Goal: Use online tool/utility: Utilize a website feature to perform a specific function

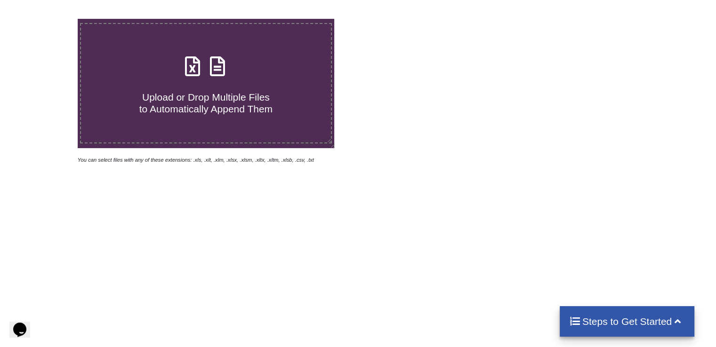
scroll to position [232, 0]
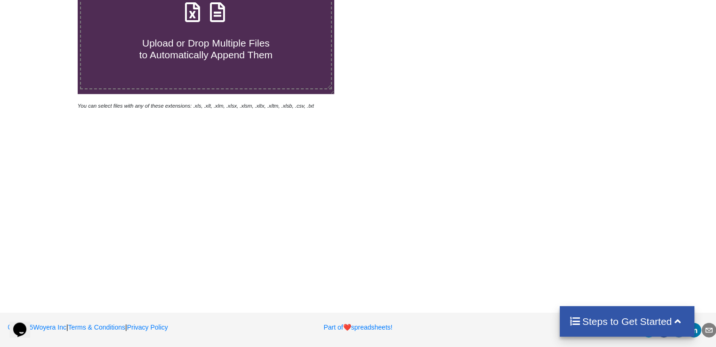
drag, startPoint x: 604, startPoint y: 333, endPoint x: 489, endPoint y: 256, distance: 138.5
click at [604, 332] on div "Steps to Get Started" at bounding box center [626, 321] width 135 height 31
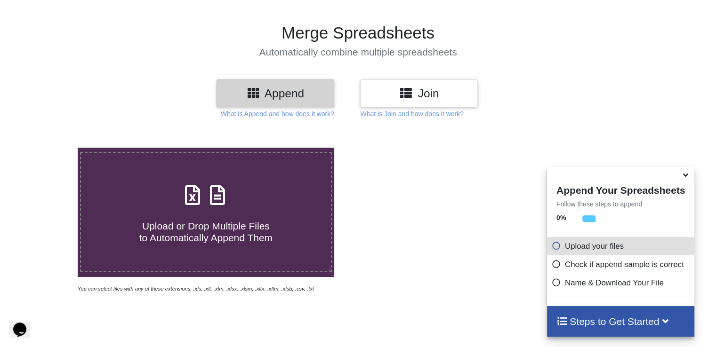
scroll to position [44, 0]
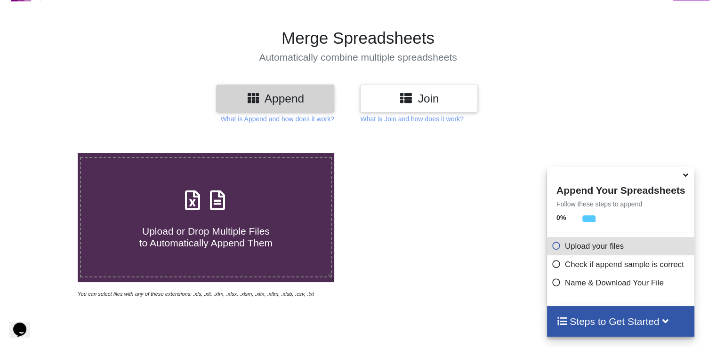
click at [563, 134] on div "Upload or Drop Multiple Files to Automatically Append Them You can select files…" at bounding box center [358, 307] width 716 height 348
click at [268, 192] on div "Upload or Drop Multiple Files to Automatically Append Them" at bounding box center [205, 218] width 249 height 64
click at [49, 153] on input "Upload or Drop Multiple Files to Automatically Append Them" at bounding box center [49, 153] width 0 height 0
type input "C:\fakepath\RETURN GOODS RFID DATA.xlsx"
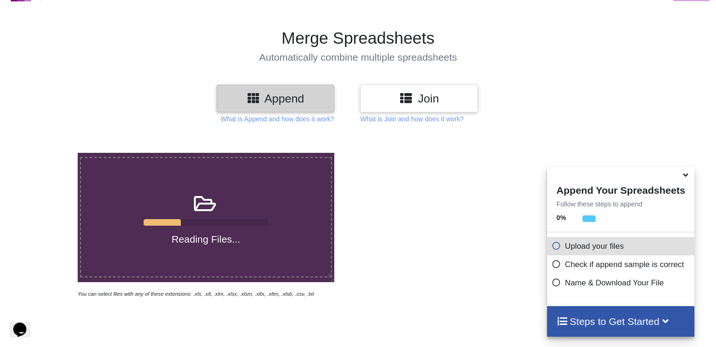
click at [685, 177] on icon at bounding box center [685, 173] width 10 height 8
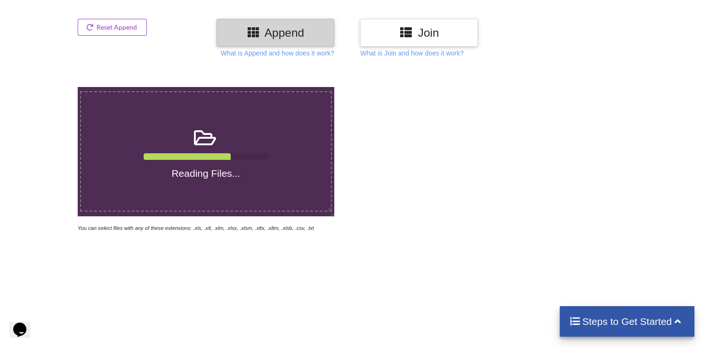
scroll to position [6, 0]
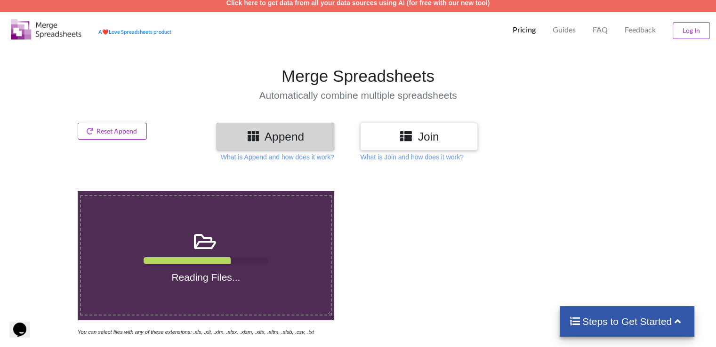
click at [423, 130] on h3 "Join" at bounding box center [419, 137] width 104 height 14
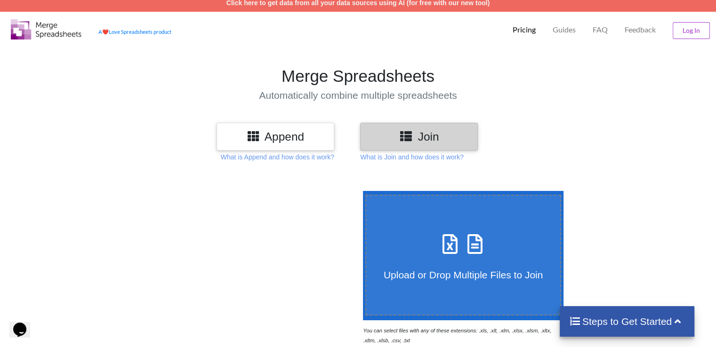
click at [264, 136] on h3 "Append" at bounding box center [276, 137] width 104 height 14
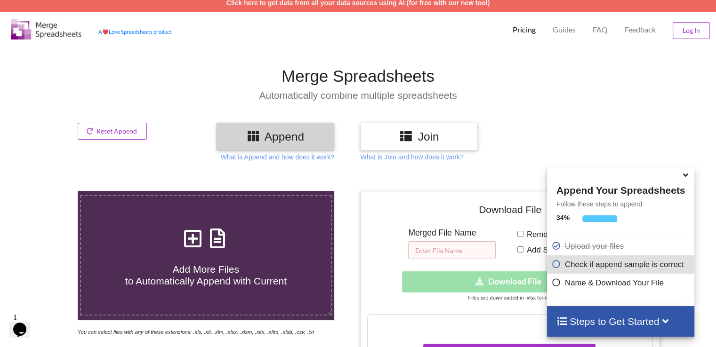
click at [441, 251] on input "text" at bounding box center [452, 250] width 88 height 18
type input "test"
click at [686, 175] on icon at bounding box center [685, 173] width 10 height 8
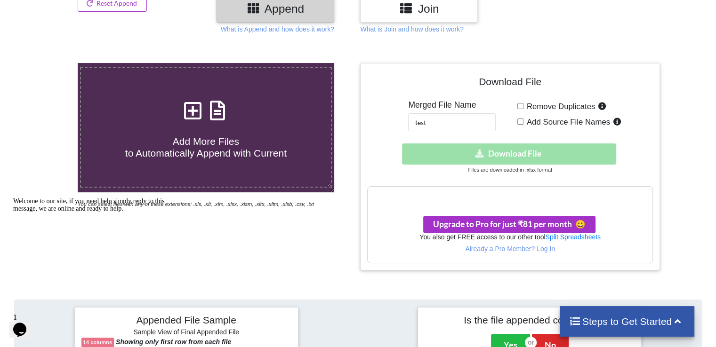
scroll to position [140, 0]
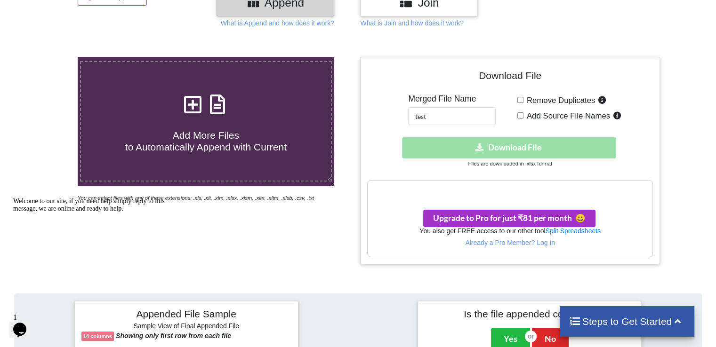
click at [520, 188] on h3 "Your files are more than 1 MB" at bounding box center [510, 190] width 284 height 10
